Goal: Task Accomplishment & Management: Manage account settings

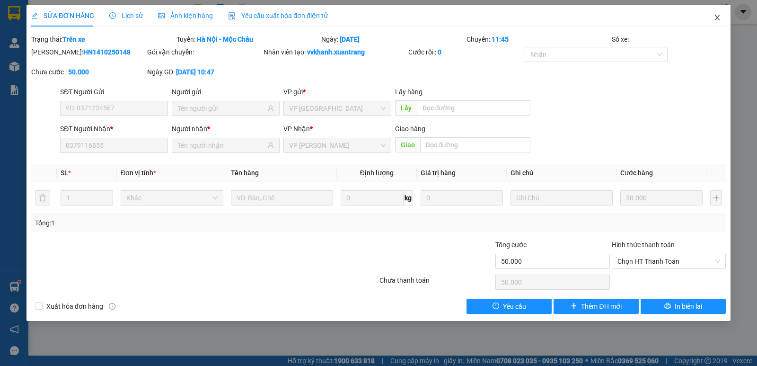
drag, startPoint x: 719, startPoint y: 19, endPoint x: 0, endPoint y: 22, distance: 718.8
click at [718, 19] on icon "close" at bounding box center [718, 18] width 8 height 8
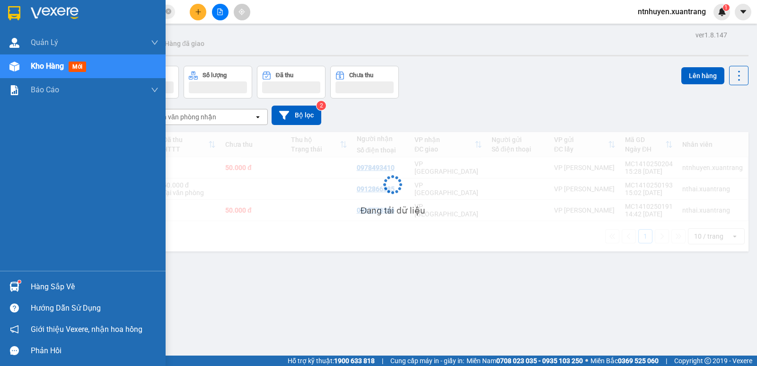
click at [56, 9] on img at bounding box center [55, 13] width 48 height 14
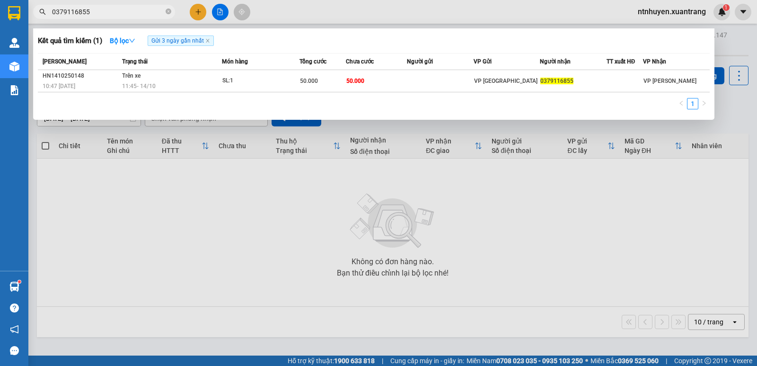
click at [118, 12] on input "0379116855" at bounding box center [108, 12] width 112 height 10
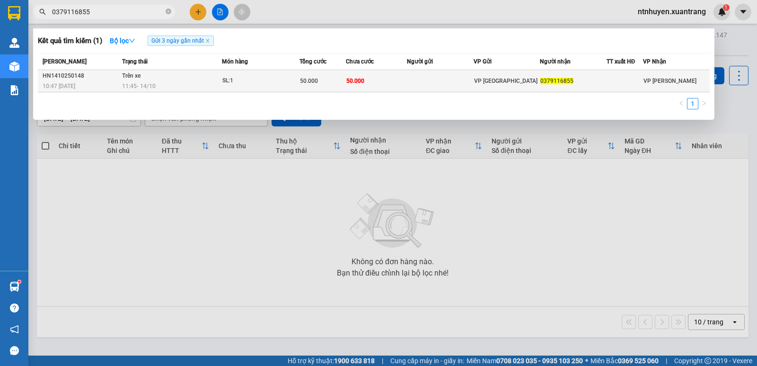
click at [160, 75] on td "Trên xe 11:45 [DATE]" at bounding box center [171, 81] width 102 height 22
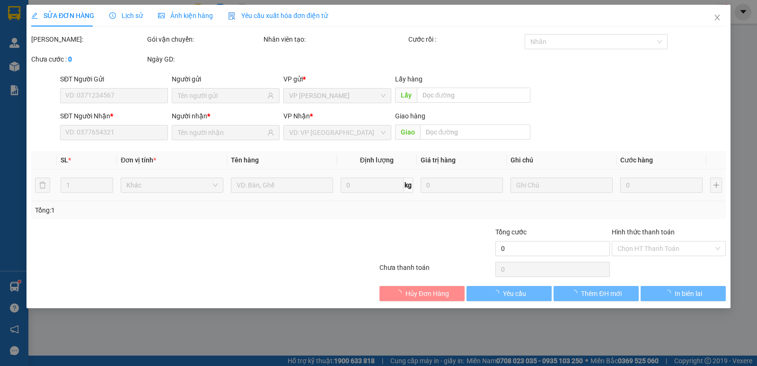
type input "0379116855"
type input "50.000"
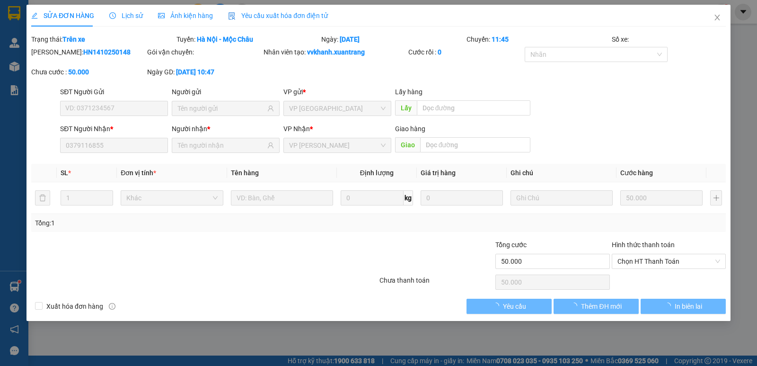
click at [198, 16] on span "Ảnh kiện hàng" at bounding box center [185, 16] width 55 height 8
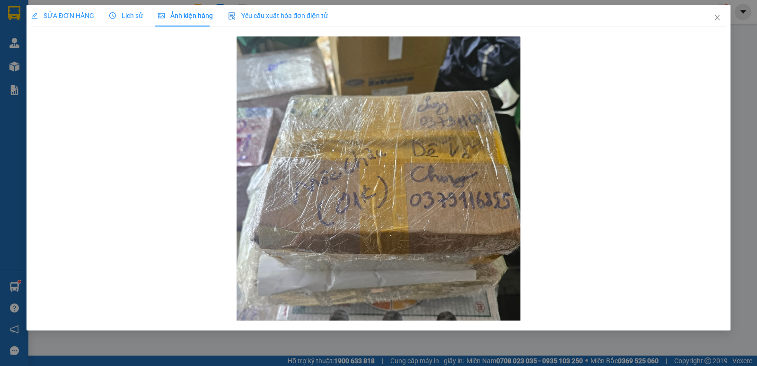
click at [78, 12] on span "SỬA ĐƠN HÀNG" at bounding box center [62, 16] width 63 height 8
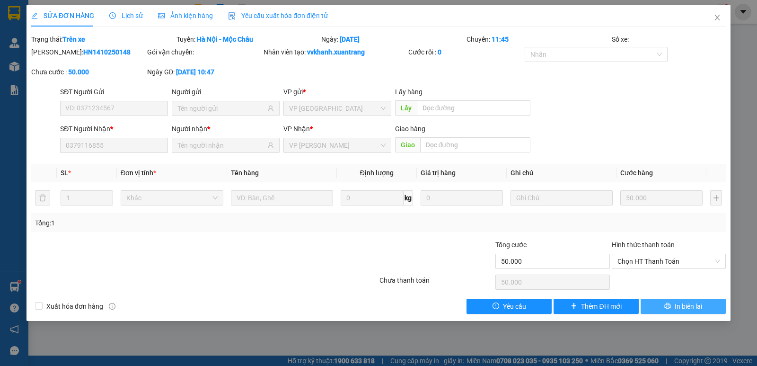
click at [681, 304] on span "In biên lai" at bounding box center [688, 306] width 27 height 10
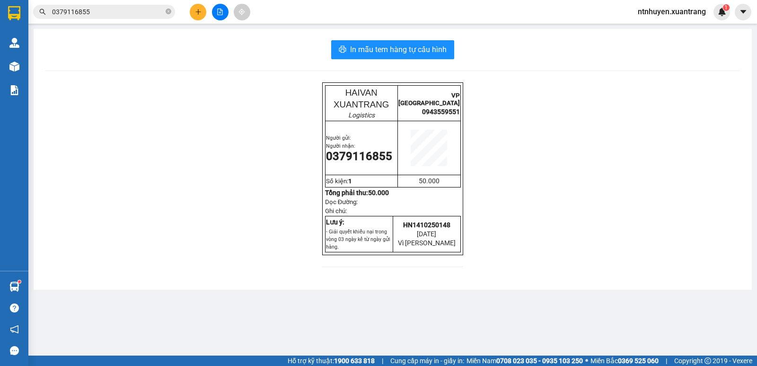
click at [111, 9] on input "0379116855" at bounding box center [108, 12] width 112 height 10
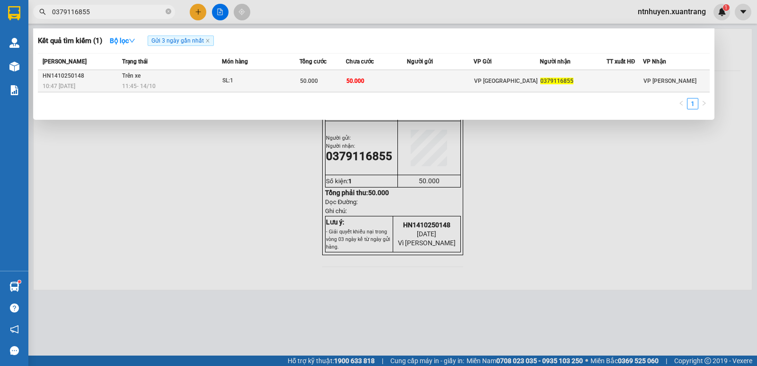
click at [147, 83] on span "11:45 [DATE]" at bounding box center [139, 86] width 34 height 7
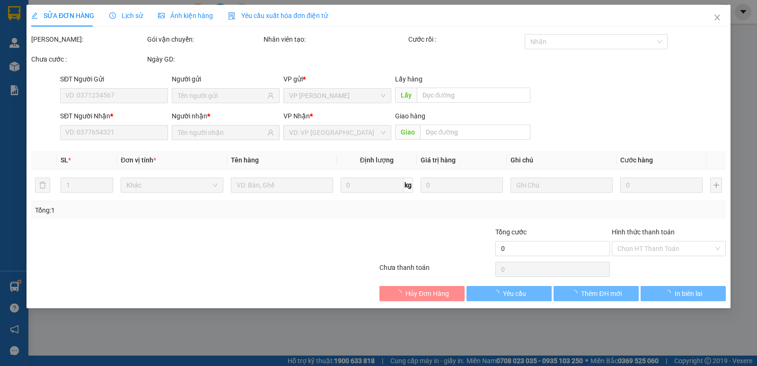
type input "0379116855"
type input "50.000"
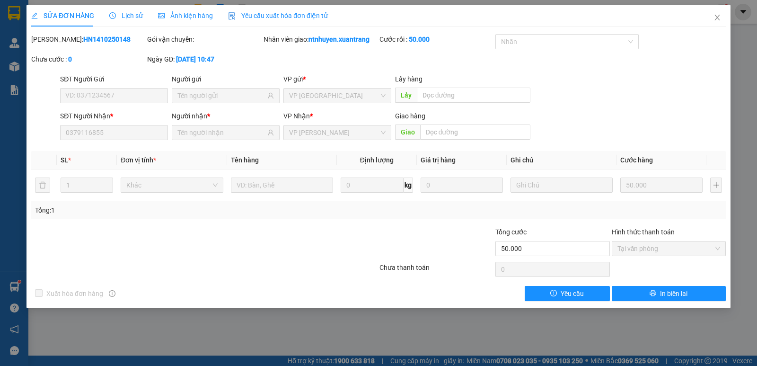
click at [131, 12] on span "Lịch sử" at bounding box center [126, 16] width 34 height 8
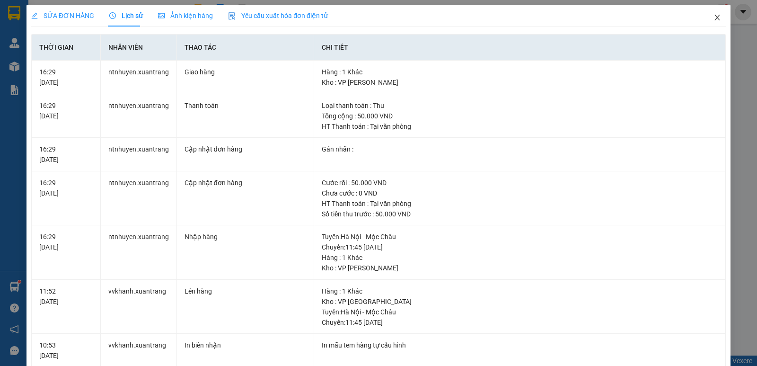
click at [714, 16] on icon "close" at bounding box center [718, 18] width 8 height 8
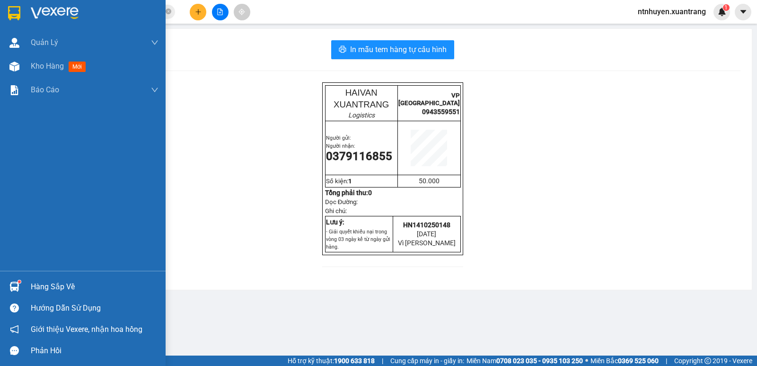
click at [53, 13] on img at bounding box center [55, 13] width 48 height 14
